Goal: Navigation & Orientation: Find specific page/section

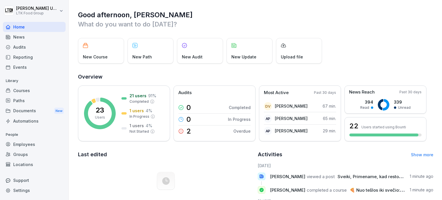
click at [27, 145] on div "Employees" at bounding box center [34, 144] width 63 height 10
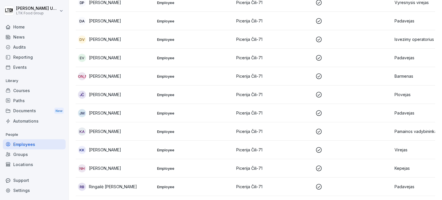
scroll to position [259, 0]
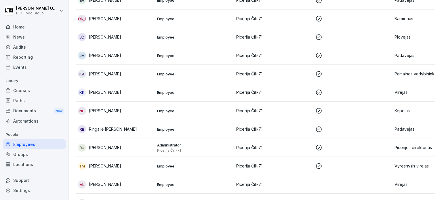
click at [29, 59] on div "Reporting" at bounding box center [34, 57] width 63 height 10
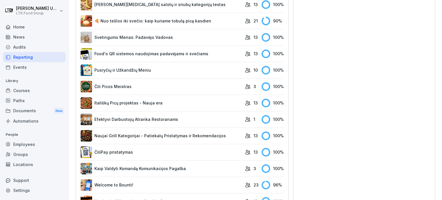
scroll to position [313, 0]
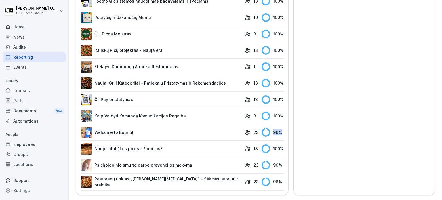
click at [275, 131] on div "96 %" at bounding box center [273, 132] width 22 height 9
click at [134, 127] on link "Welcome to Bounti!" at bounding box center [162, 133] width 162 height 12
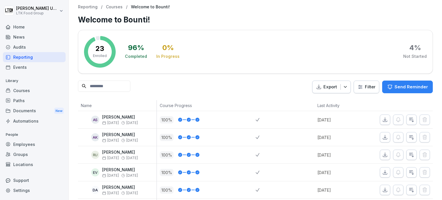
click at [34, 145] on div "Employees" at bounding box center [34, 144] width 63 height 10
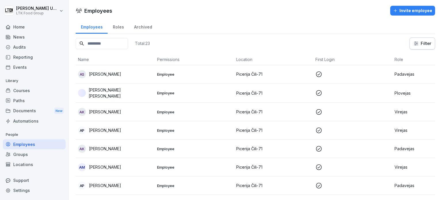
click at [27, 60] on div "Reporting" at bounding box center [34, 57] width 63 height 10
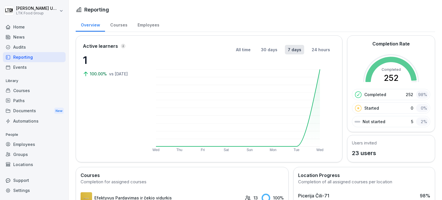
click at [31, 146] on div "Employees" at bounding box center [34, 144] width 63 height 10
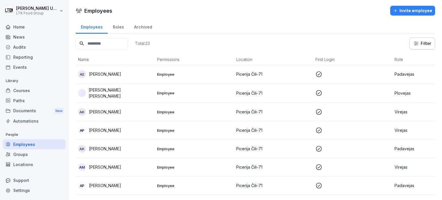
click at [139, 29] on div "Archived" at bounding box center [143, 26] width 28 height 15
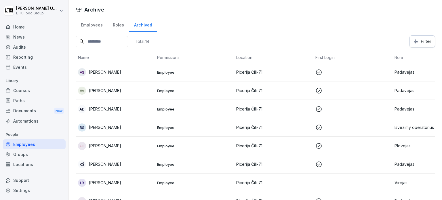
click at [96, 26] on div "Employees" at bounding box center [92, 24] width 32 height 15
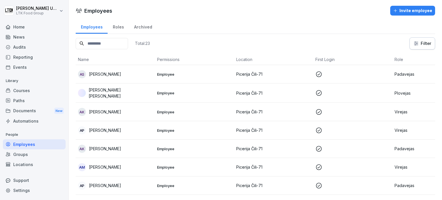
click at [111, 26] on div "Roles" at bounding box center [118, 26] width 21 height 15
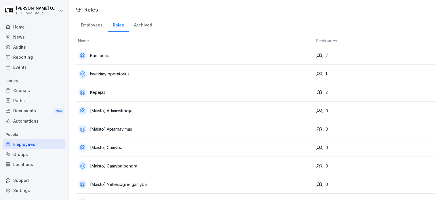
click at [97, 25] on div "Employees" at bounding box center [92, 24] width 32 height 15
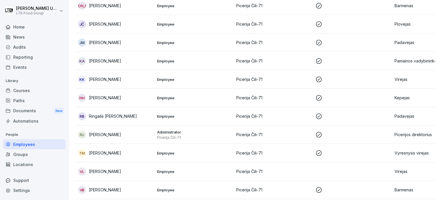
scroll to position [302, 0]
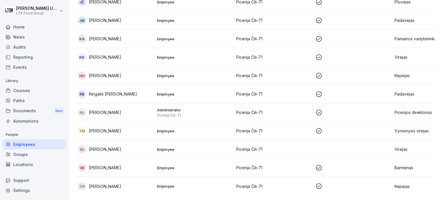
click at [103, 128] on p "[PERSON_NAME]" at bounding box center [105, 131] width 32 height 6
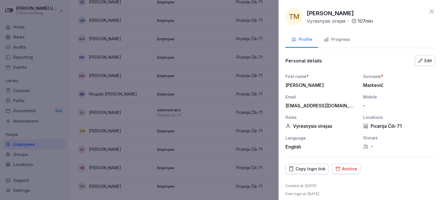
click at [337, 43] on button "Progress" at bounding box center [337, 40] width 38 height 16
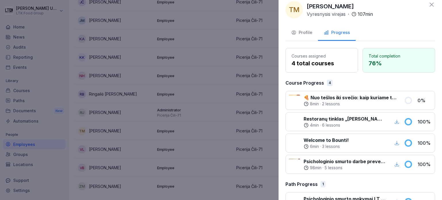
scroll to position [0, 0]
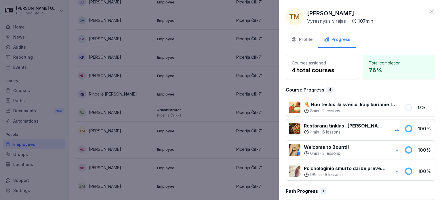
click at [222, 26] on div at bounding box center [221, 100] width 442 height 200
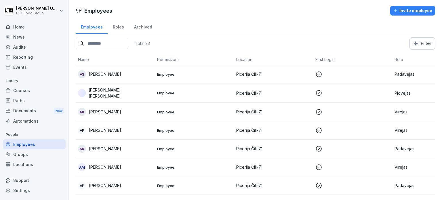
click at [25, 145] on div "Employees" at bounding box center [34, 144] width 63 height 10
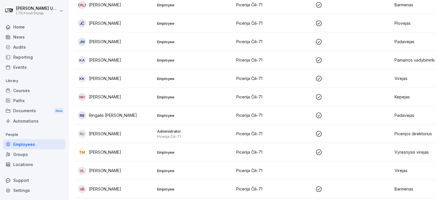
scroll to position [302, 0]
